Goal: Use online tool/utility: Use online tool/utility

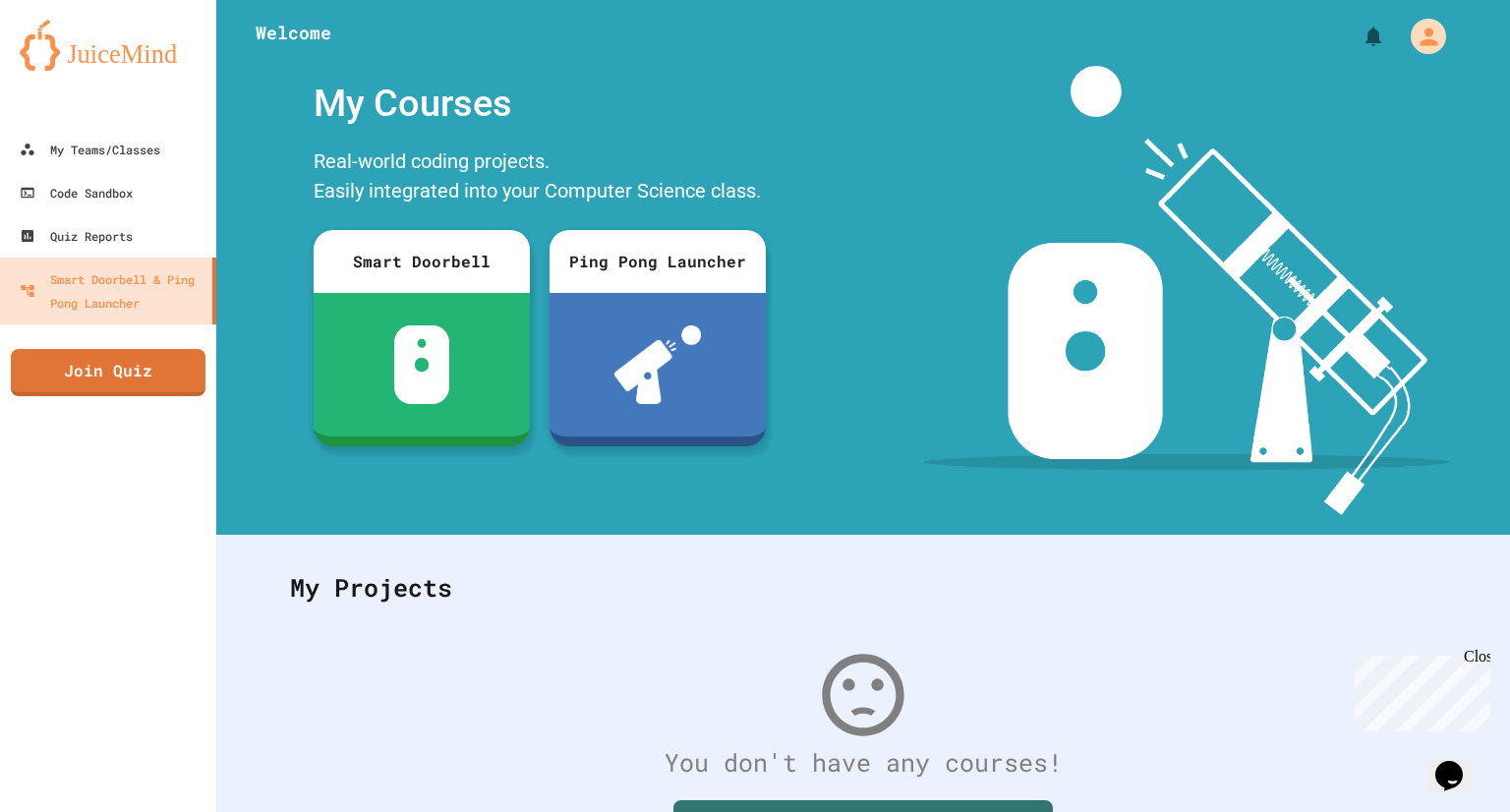
click at [838, 198] on div "My Courses Real-world coding projects. Easily integrated into your Computer Sci…" at bounding box center [539, 291] width 647 height 449
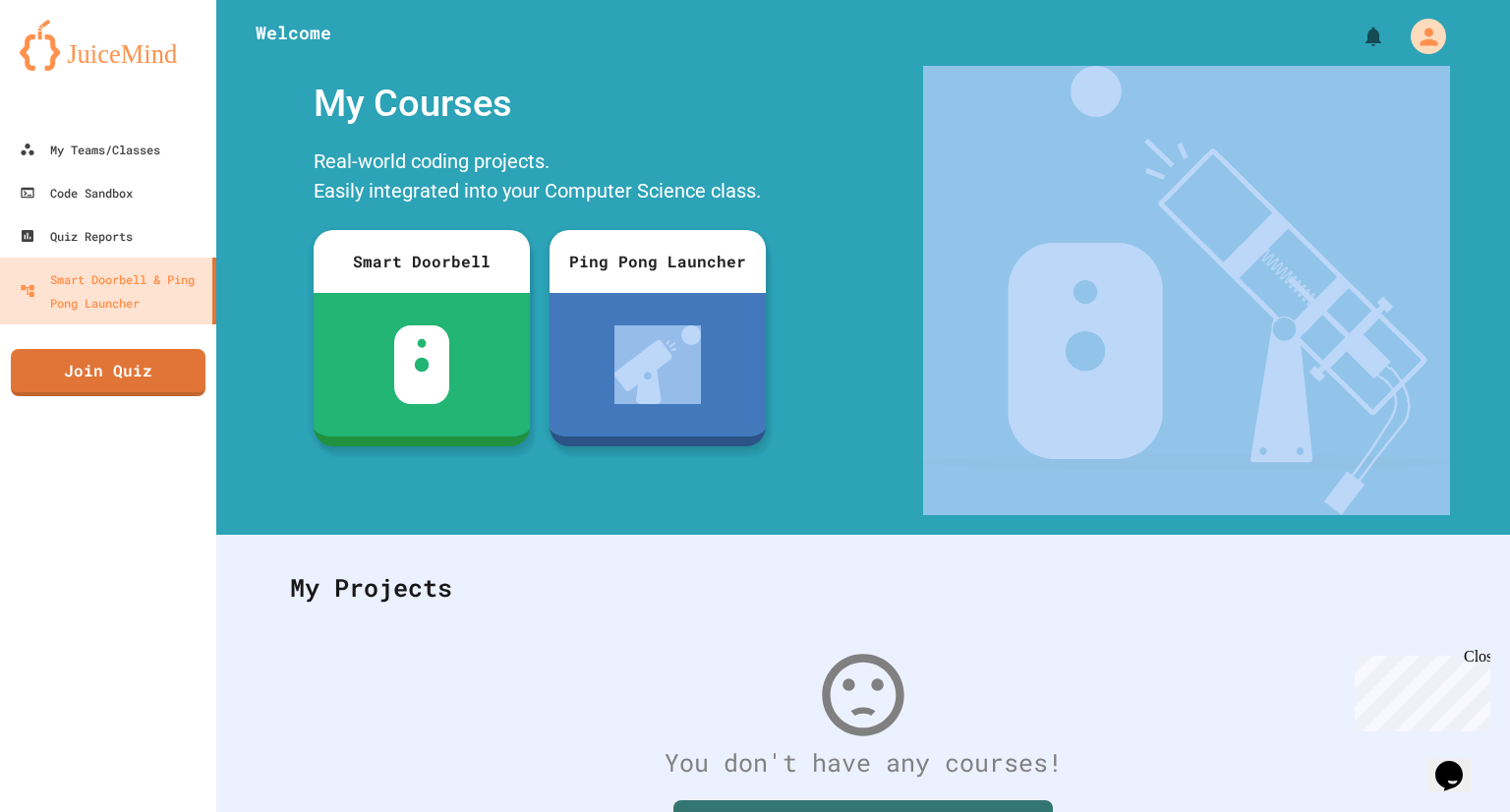
click at [838, 198] on div "My Courses Real-world coding projects. Easily integrated into your Computer Sci…" at bounding box center [539, 291] width 647 height 449
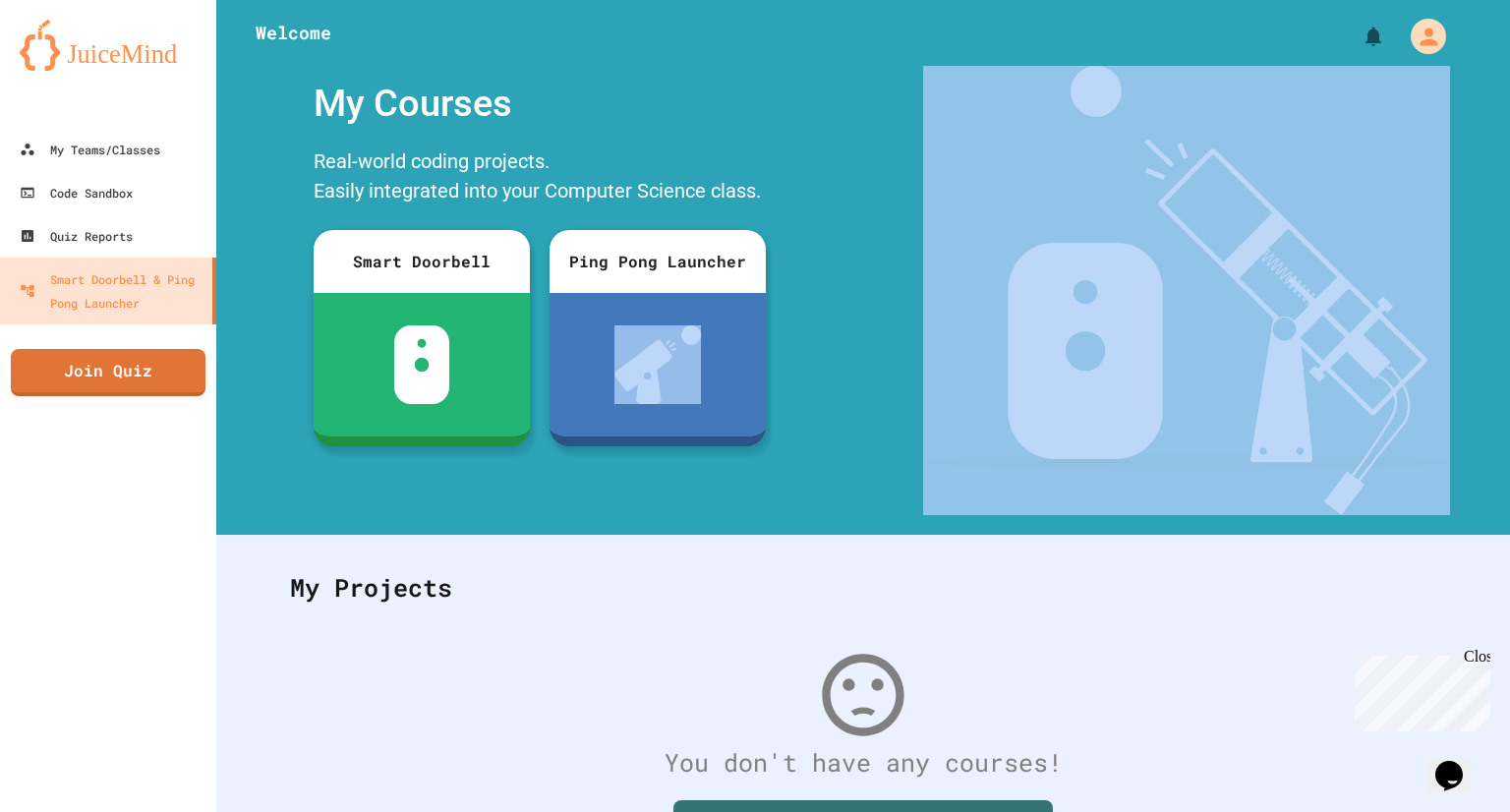
click at [838, 198] on div "My Courses Real-world coding projects. Easily integrated into your Computer Sci…" at bounding box center [539, 291] width 647 height 449
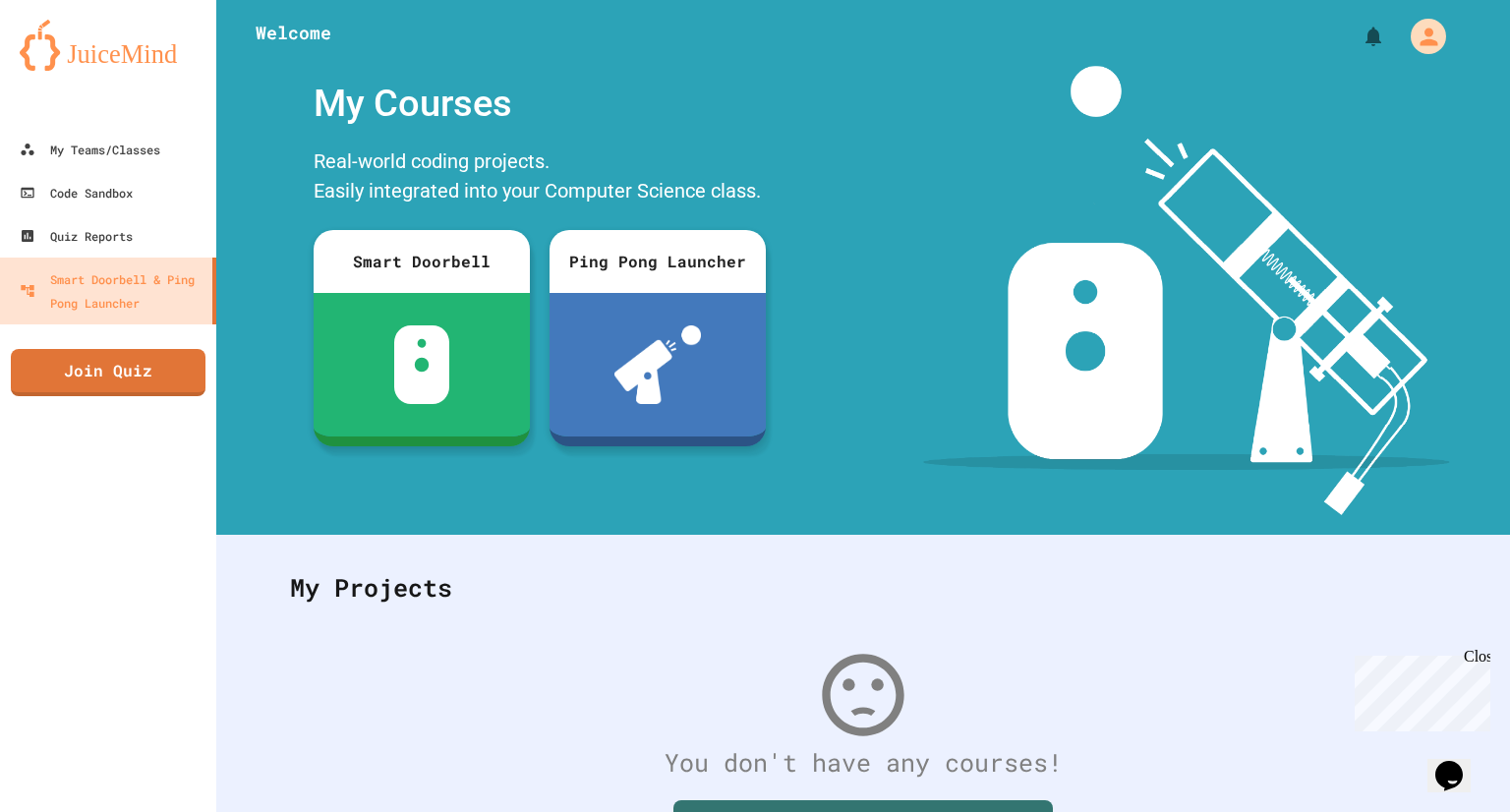
click at [572, 191] on div "Real-world coding projects. Easily integrated into your Computer Science class." at bounding box center [540, 179] width 472 height 74
click at [160, 208] on link "Code Sandbox" at bounding box center [108, 192] width 223 height 44
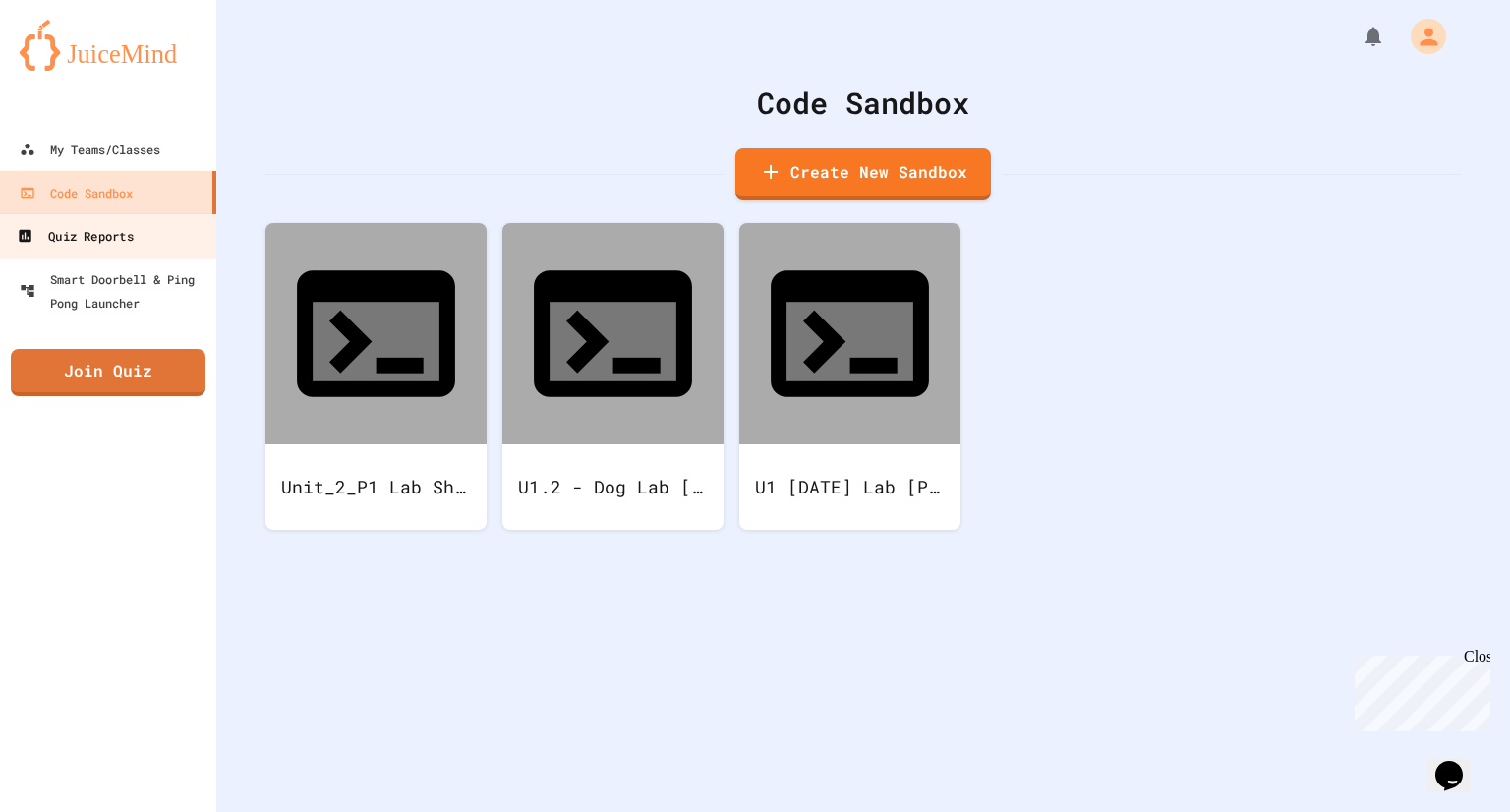
click at [133, 234] on div "Quiz Reports" at bounding box center [75, 236] width 116 height 25
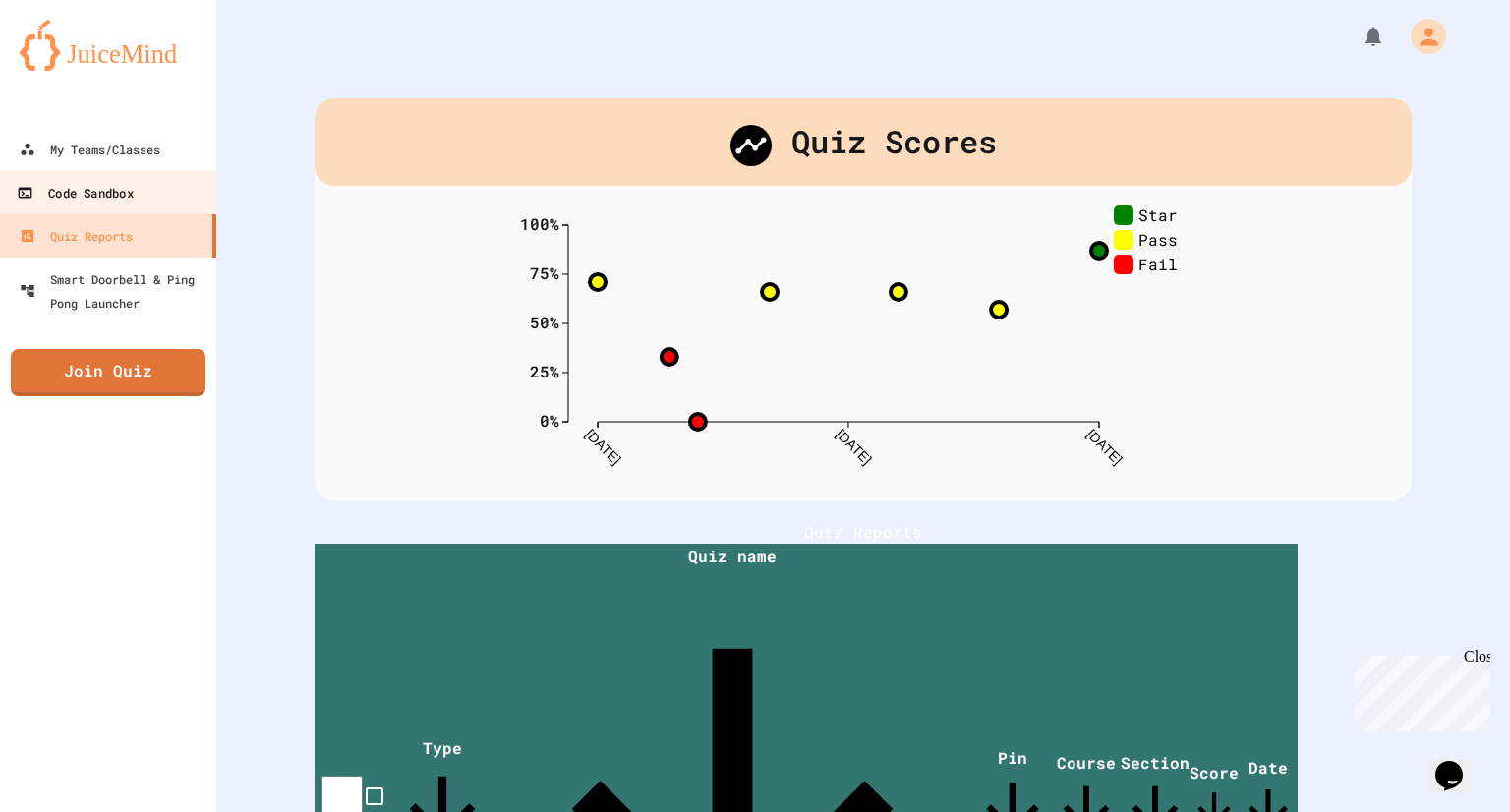
click at [142, 192] on link "Code Sandbox" at bounding box center [108, 192] width 223 height 44
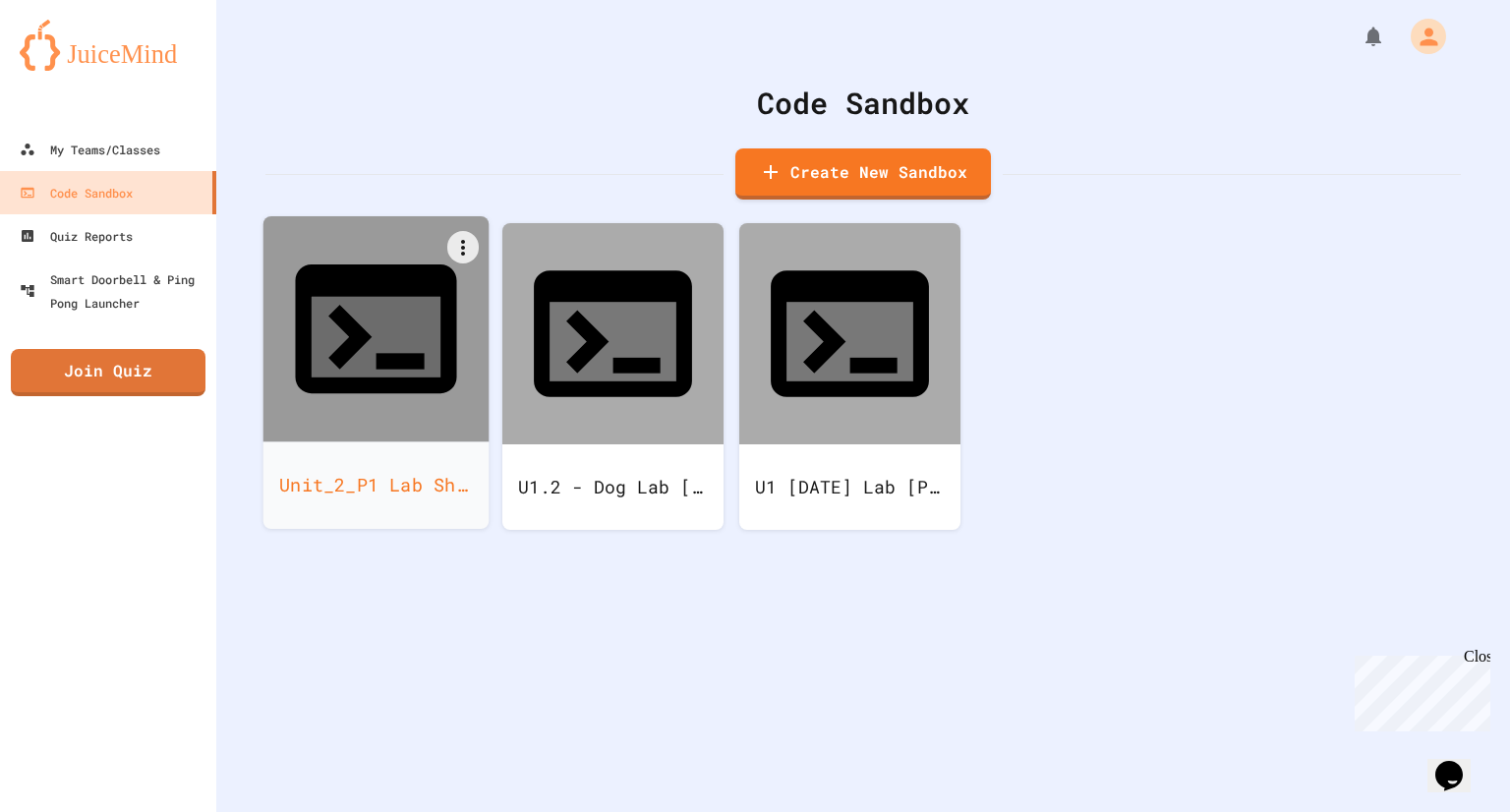
click at [340, 278] on icon at bounding box center [375, 329] width 161 height 129
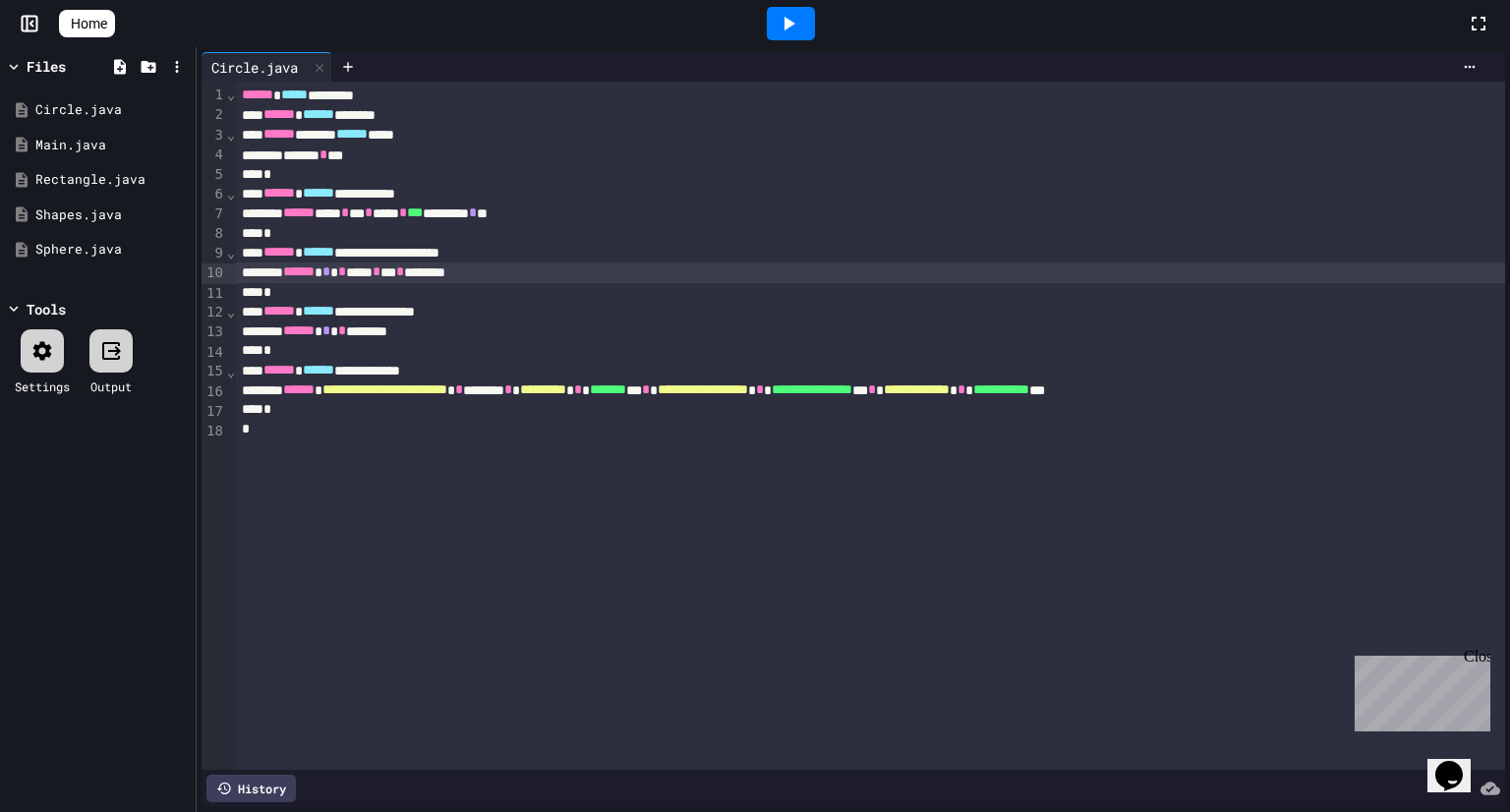
click at [374, 265] on div "****** * * **** * ** * *******" at bounding box center [870, 273] width 1269 height 20
click at [83, 223] on div "Shapes.java" at bounding box center [101, 216] width 132 height 20
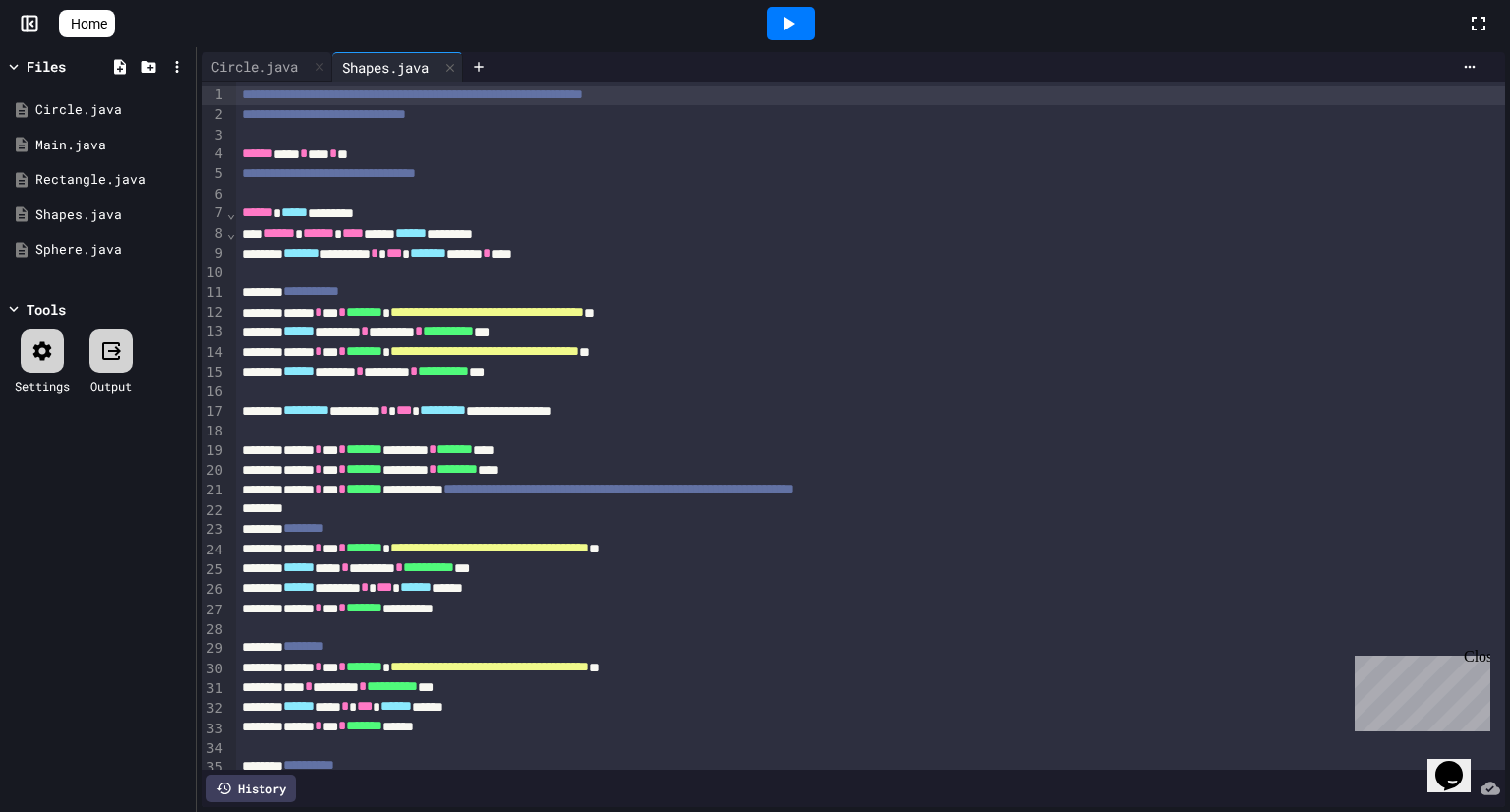
click at [494, 334] on div "**********" at bounding box center [870, 333] width 1269 height 20
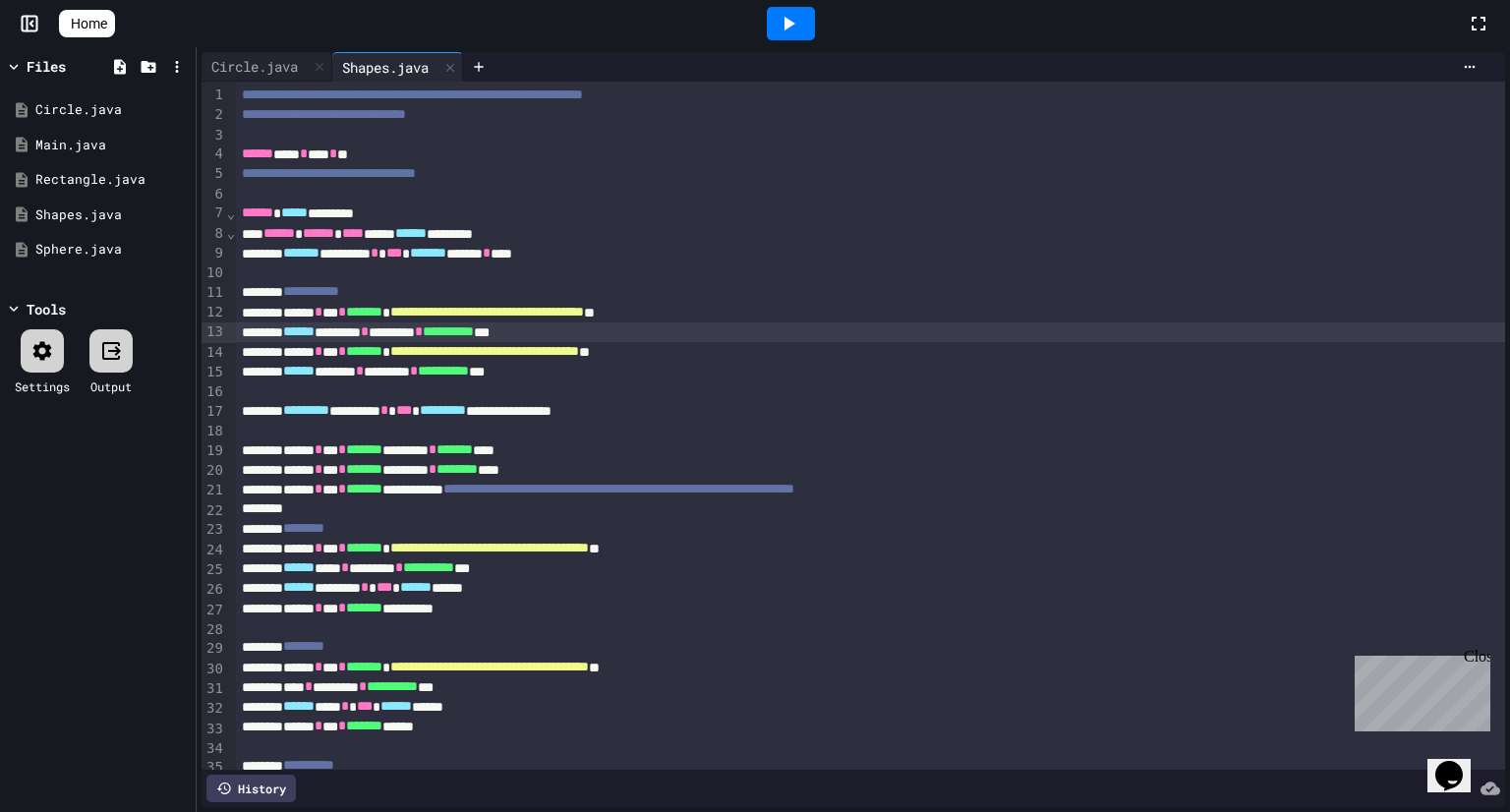
click at [618, 303] on div "**********" at bounding box center [870, 313] width 1269 height 20
click at [47, 112] on div "Circle.java" at bounding box center [101, 110] width 132 height 20
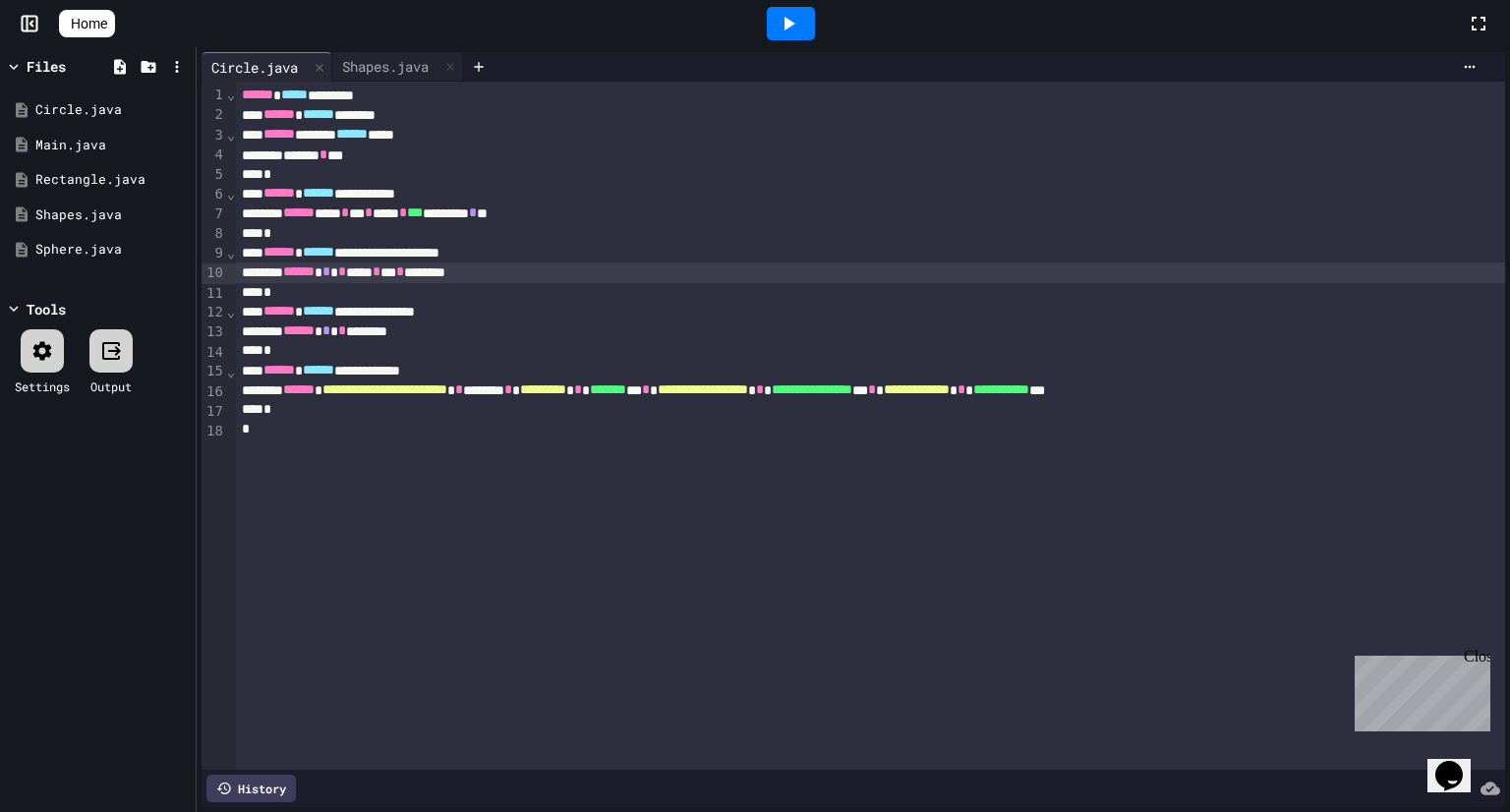
click at [499, 285] on div "*" at bounding box center [870, 293] width 1269 height 20
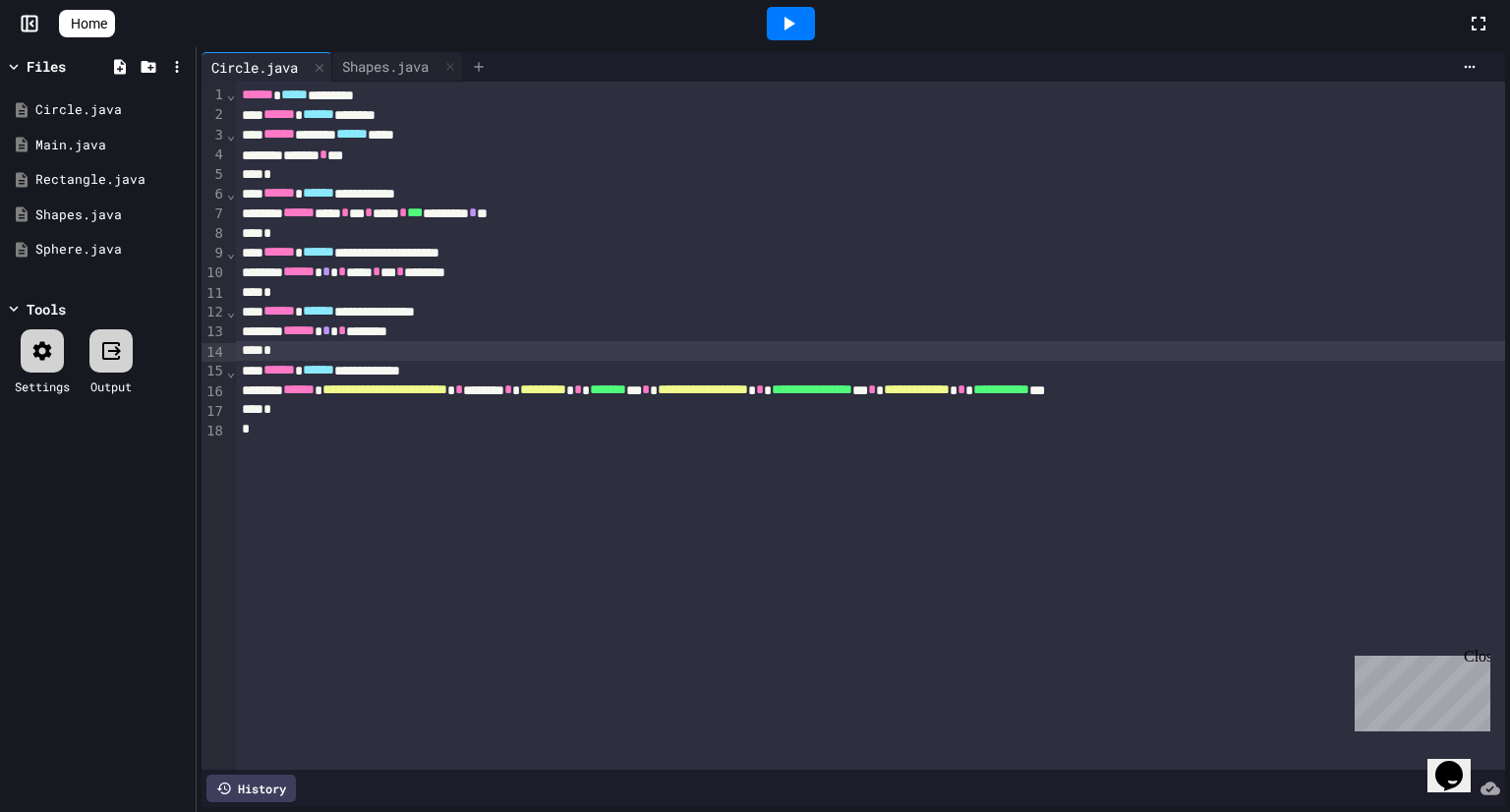
click at [495, 59] on div at bounding box center [478, 67] width 31 height 30
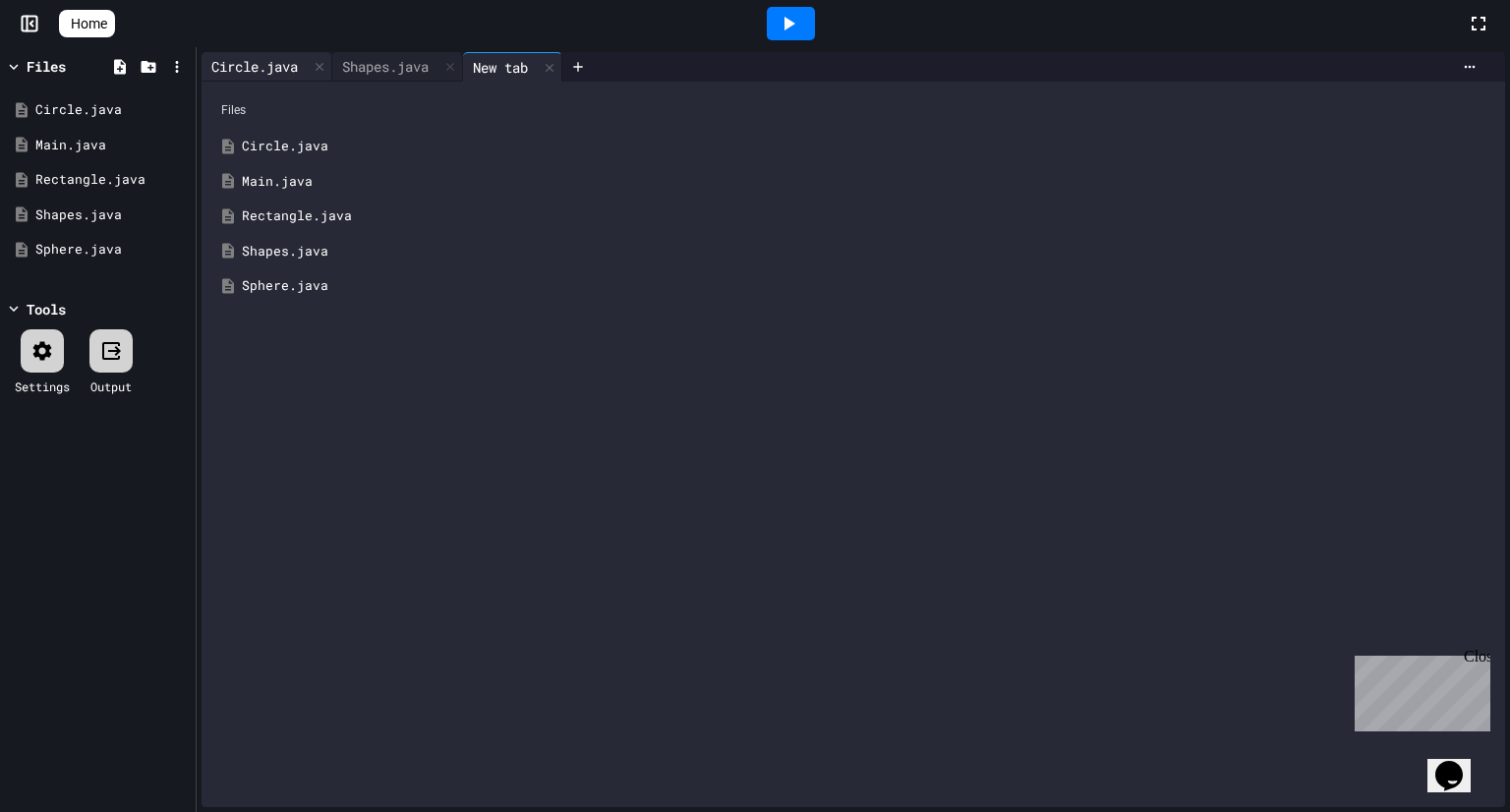
click at [276, 55] on div "Home Files Circle.java Main.java Rectangle.java Shapes.java Sphere.java Tools S…" at bounding box center [755, 406] width 1510 height 812
click at [276, 56] on div "Circle.java" at bounding box center [255, 66] width 106 height 21
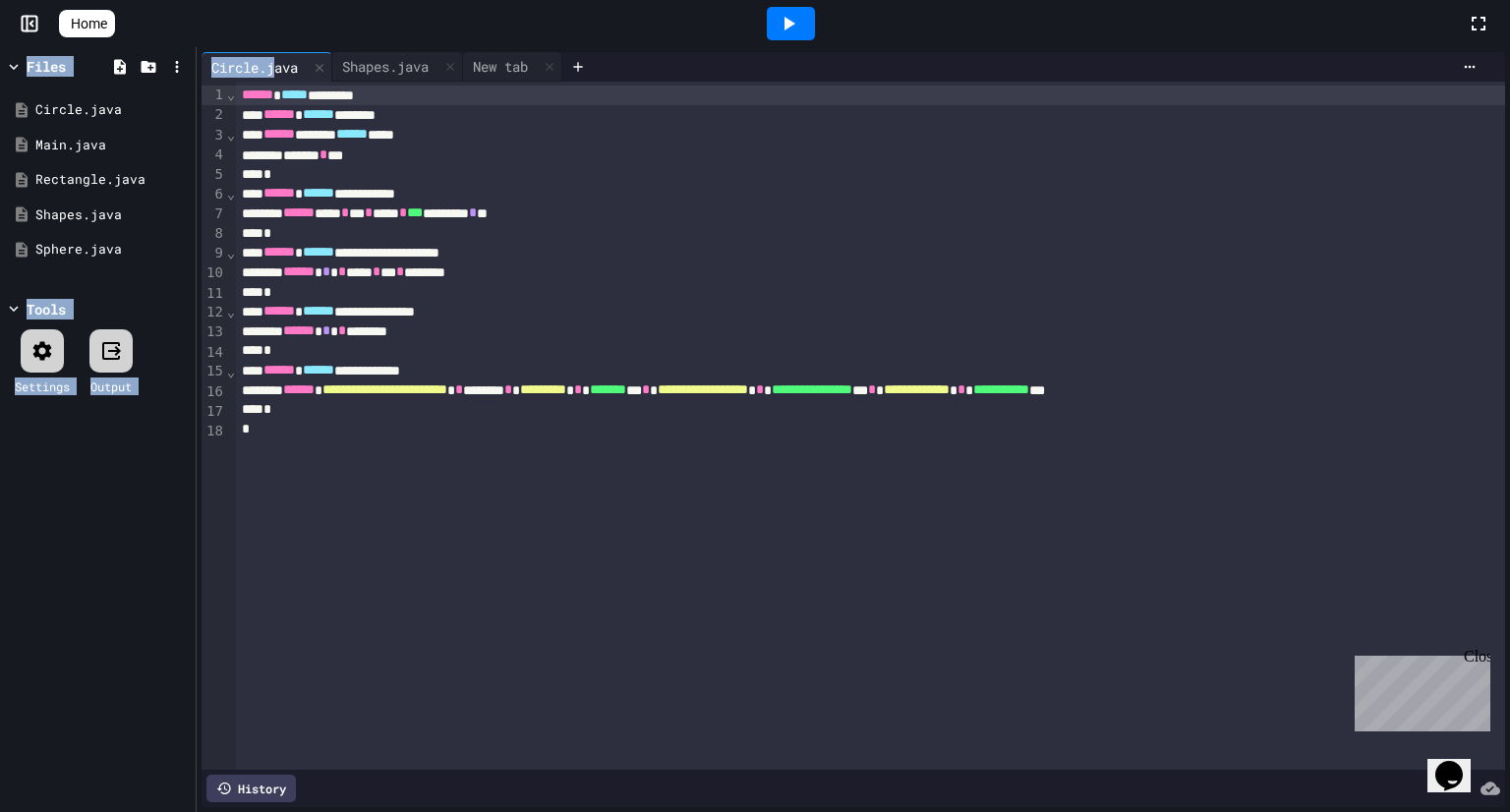
click at [305, 28] on div at bounding box center [790, 23] width 1352 height 53
